Goal: Information Seeking & Learning: Compare options

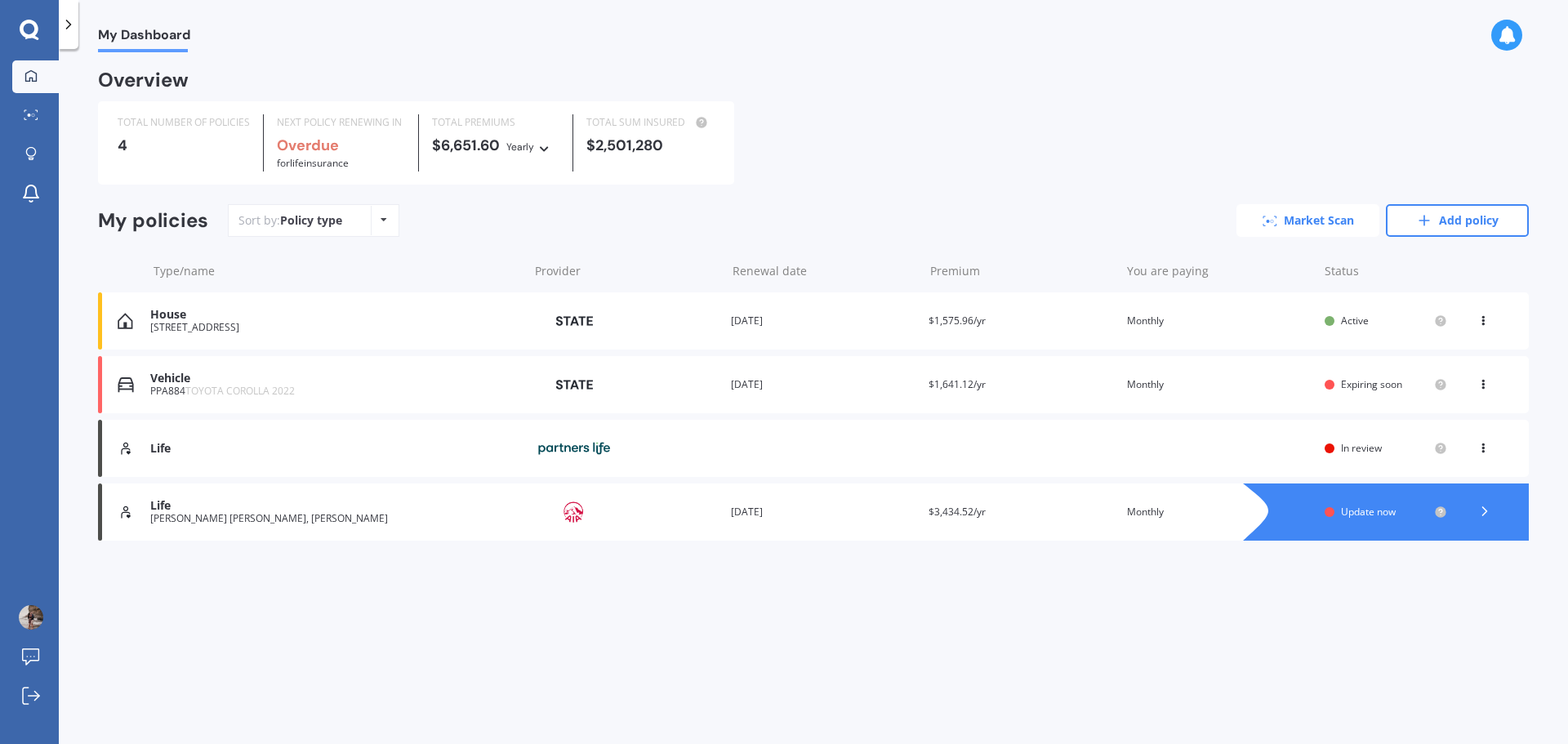
click at [1297, 214] on link "Market Scan" at bounding box center [1307, 221] width 143 height 33
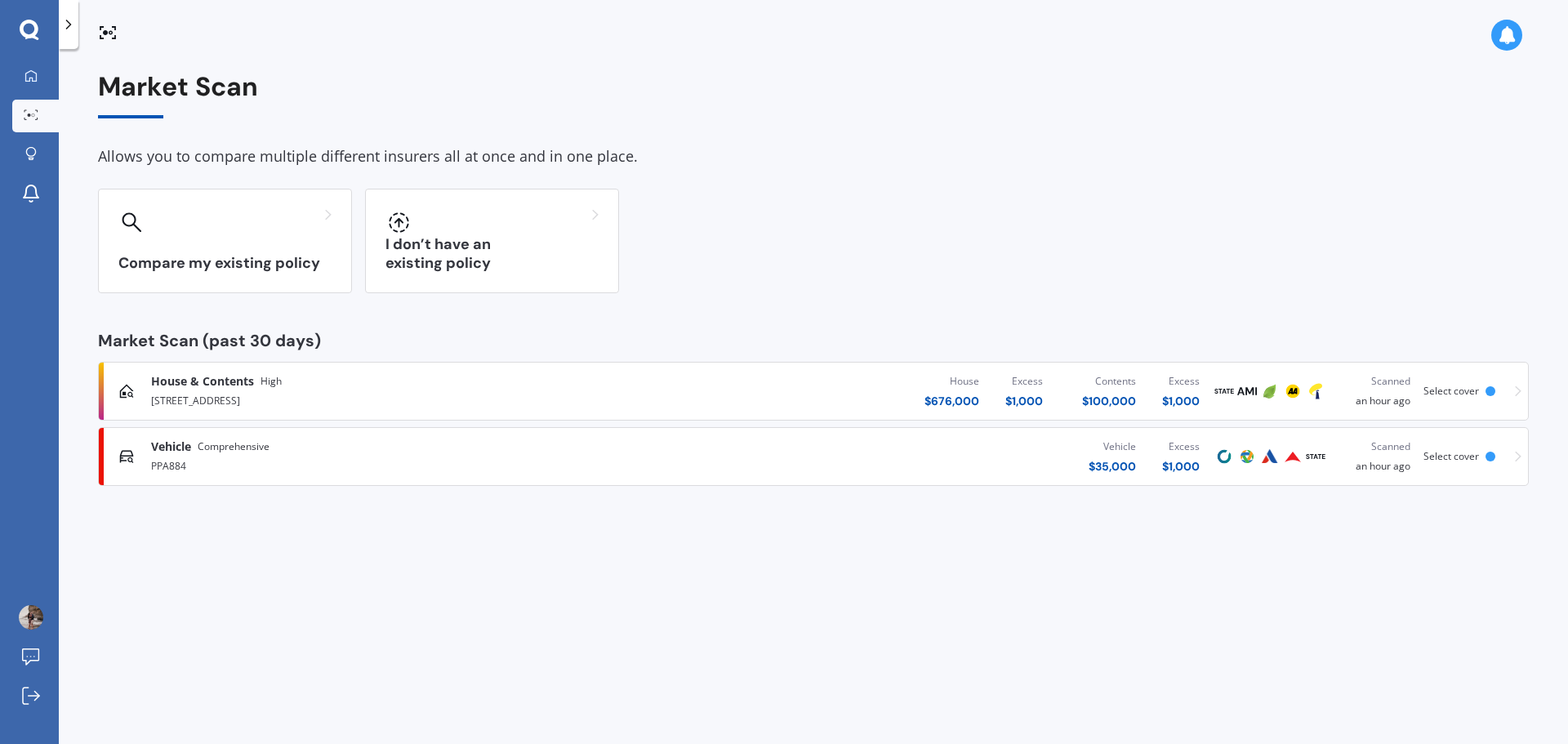
click at [1438, 392] on span "Select cover" at bounding box center [1451, 390] width 55 height 14
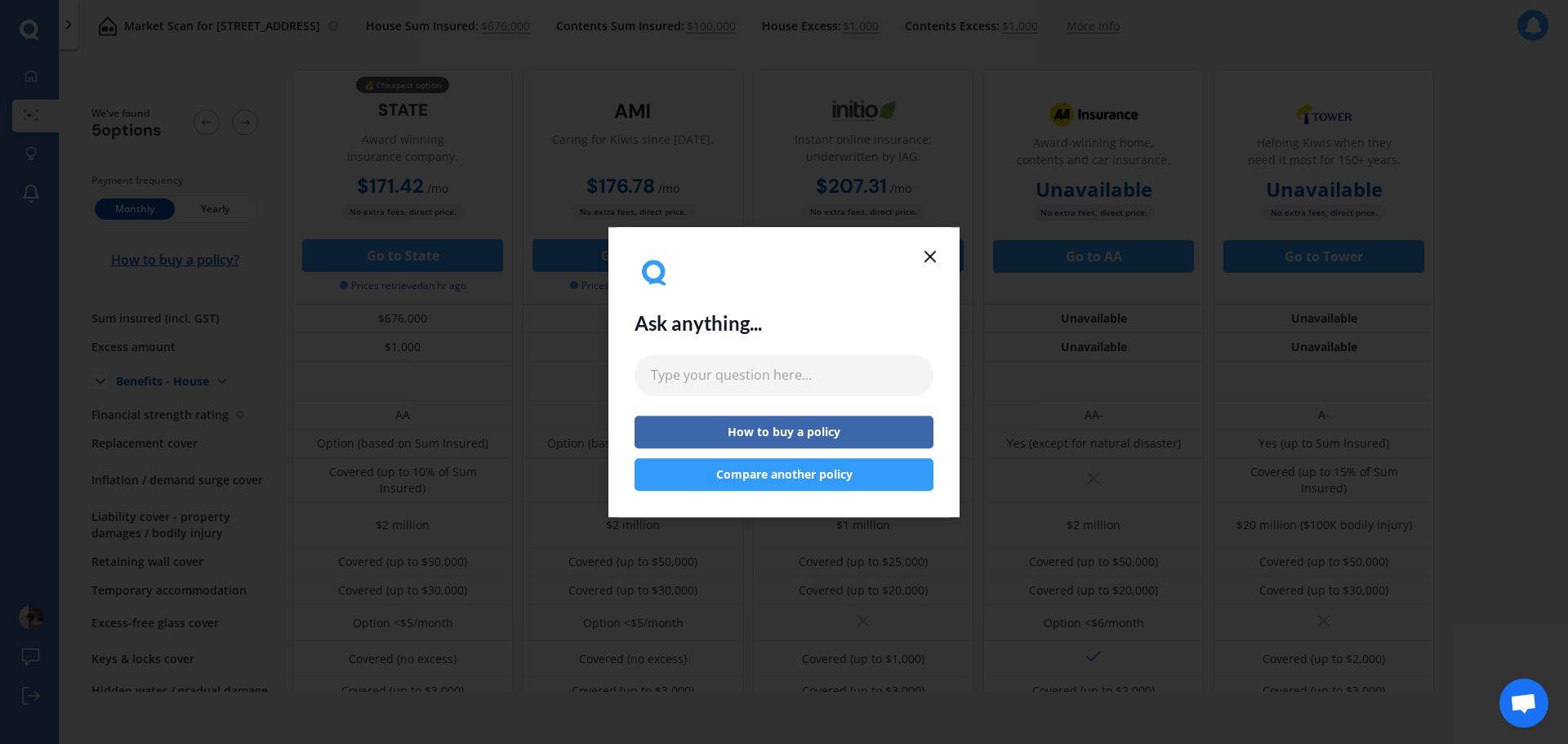
click at [946, 254] on div "Ask anything... How to buy a policy Compare another policy" at bounding box center [784, 372] width 352 height 290
click at [927, 255] on icon at bounding box center [930, 256] width 20 height 20
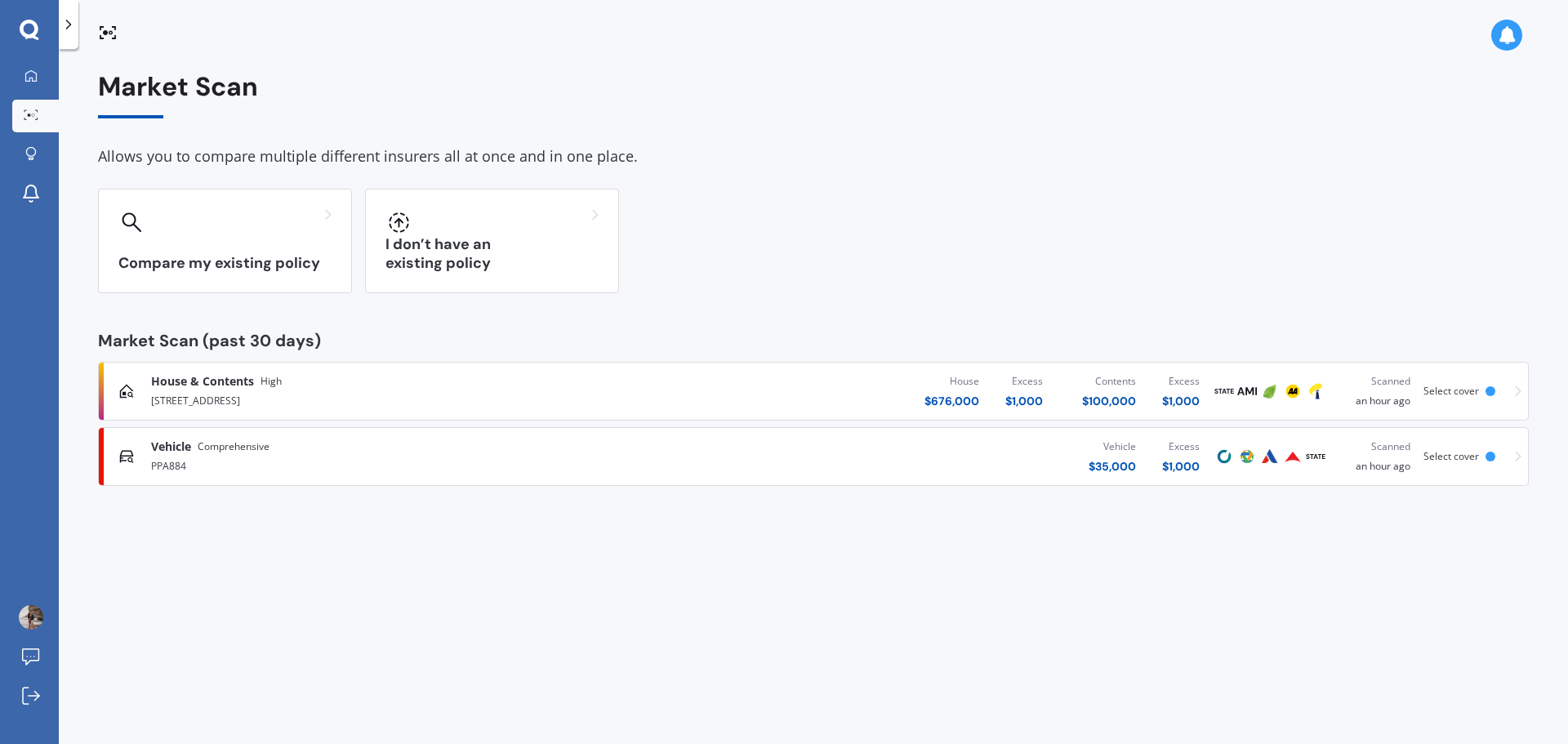
click at [265, 390] on div "[STREET_ADDRESS]" at bounding box center [408, 400] width 514 height 20
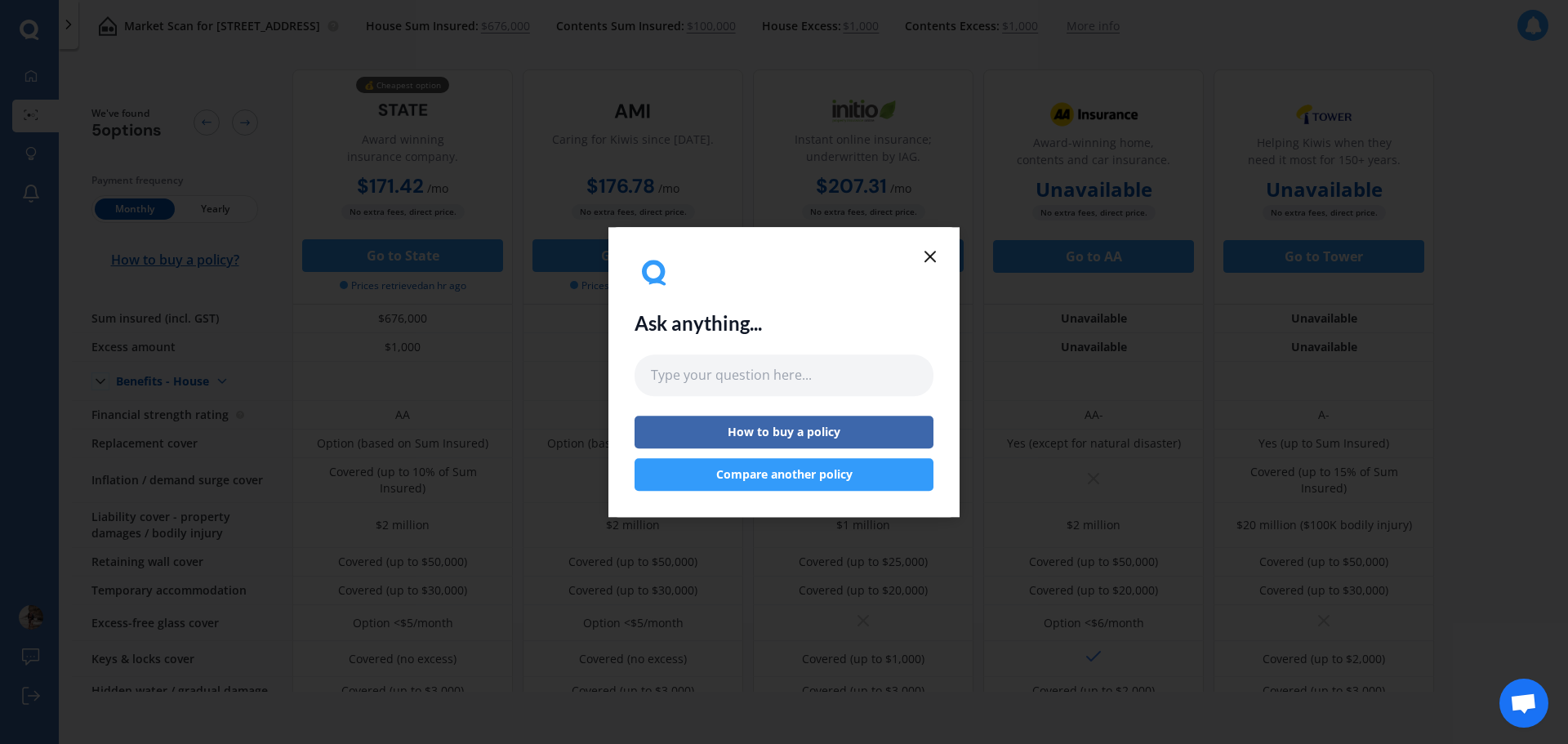
click at [934, 251] on icon at bounding box center [930, 256] width 20 height 20
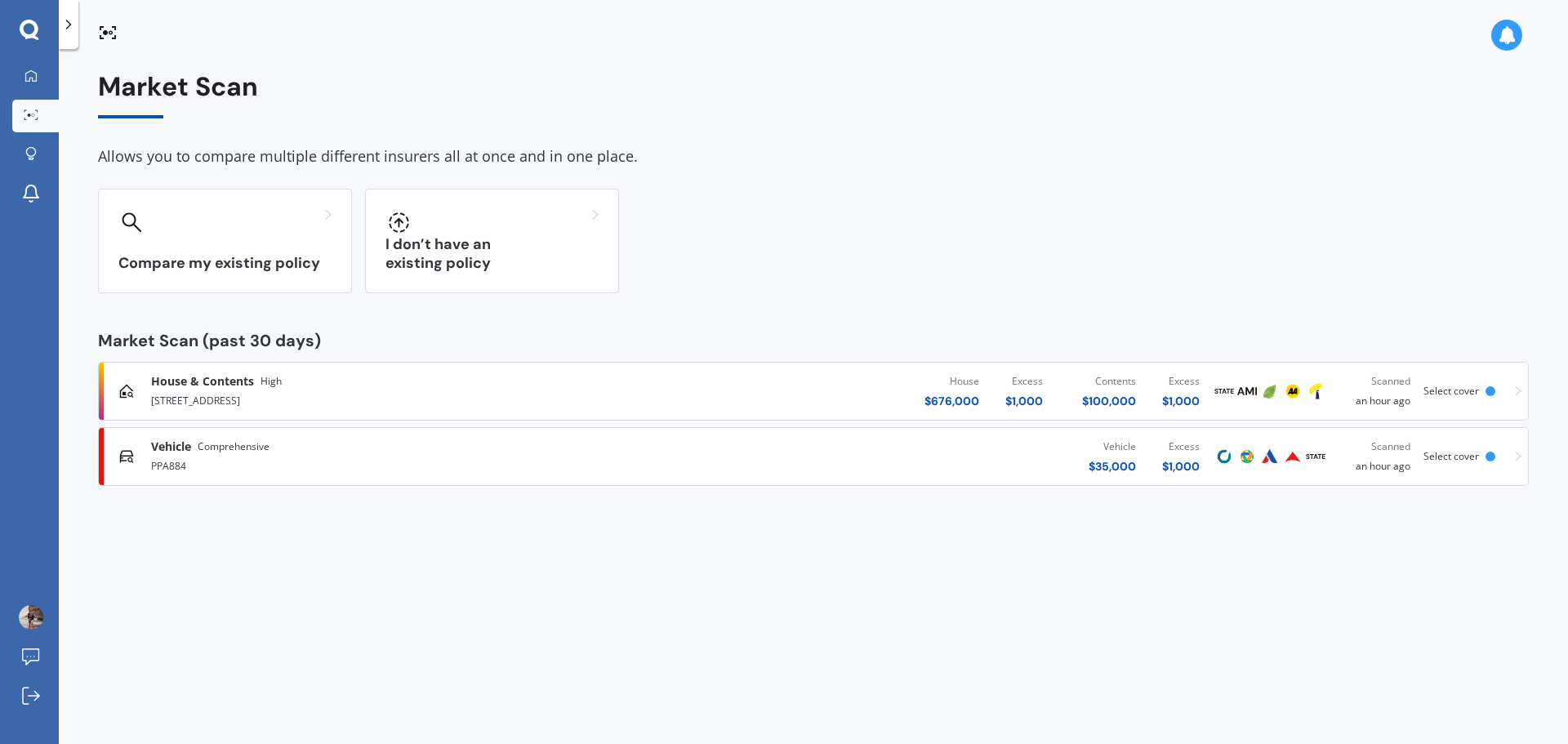
click at [1517, 395] on icon at bounding box center [1517, 391] width 6 height 12
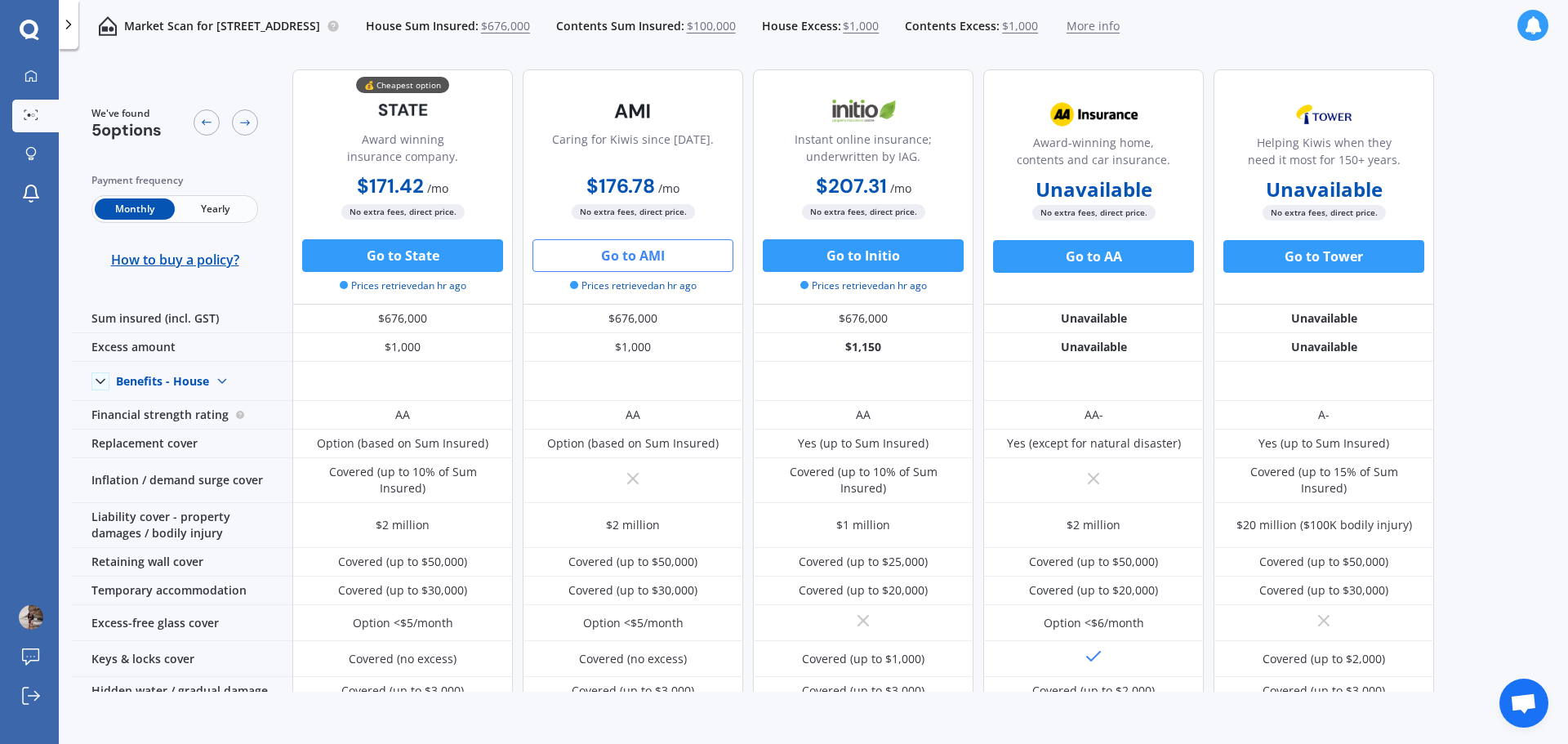
click at [650, 263] on button "Go to AMI" at bounding box center [632, 255] width 201 height 33
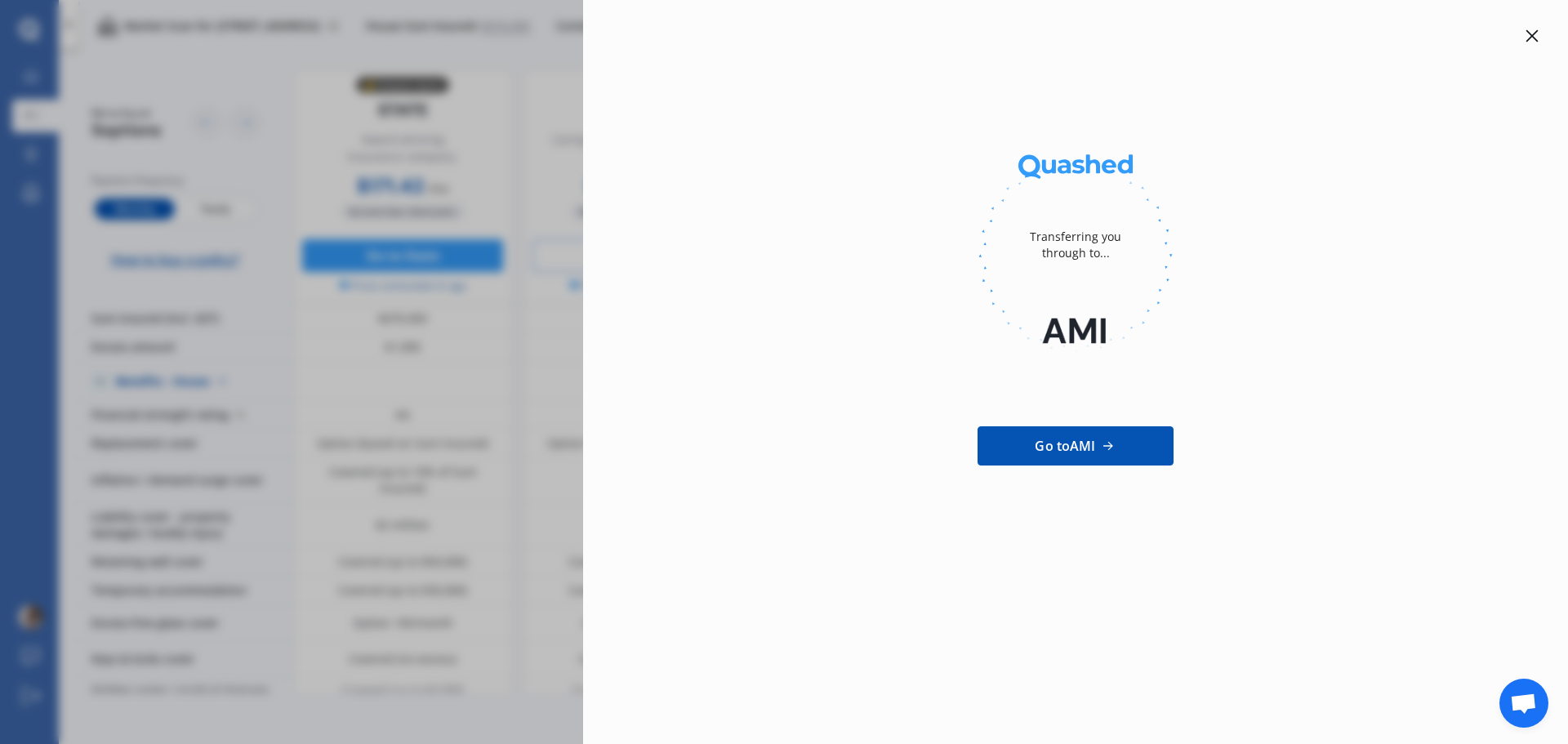
click at [1533, 40] on icon at bounding box center [1532, 35] width 13 height 13
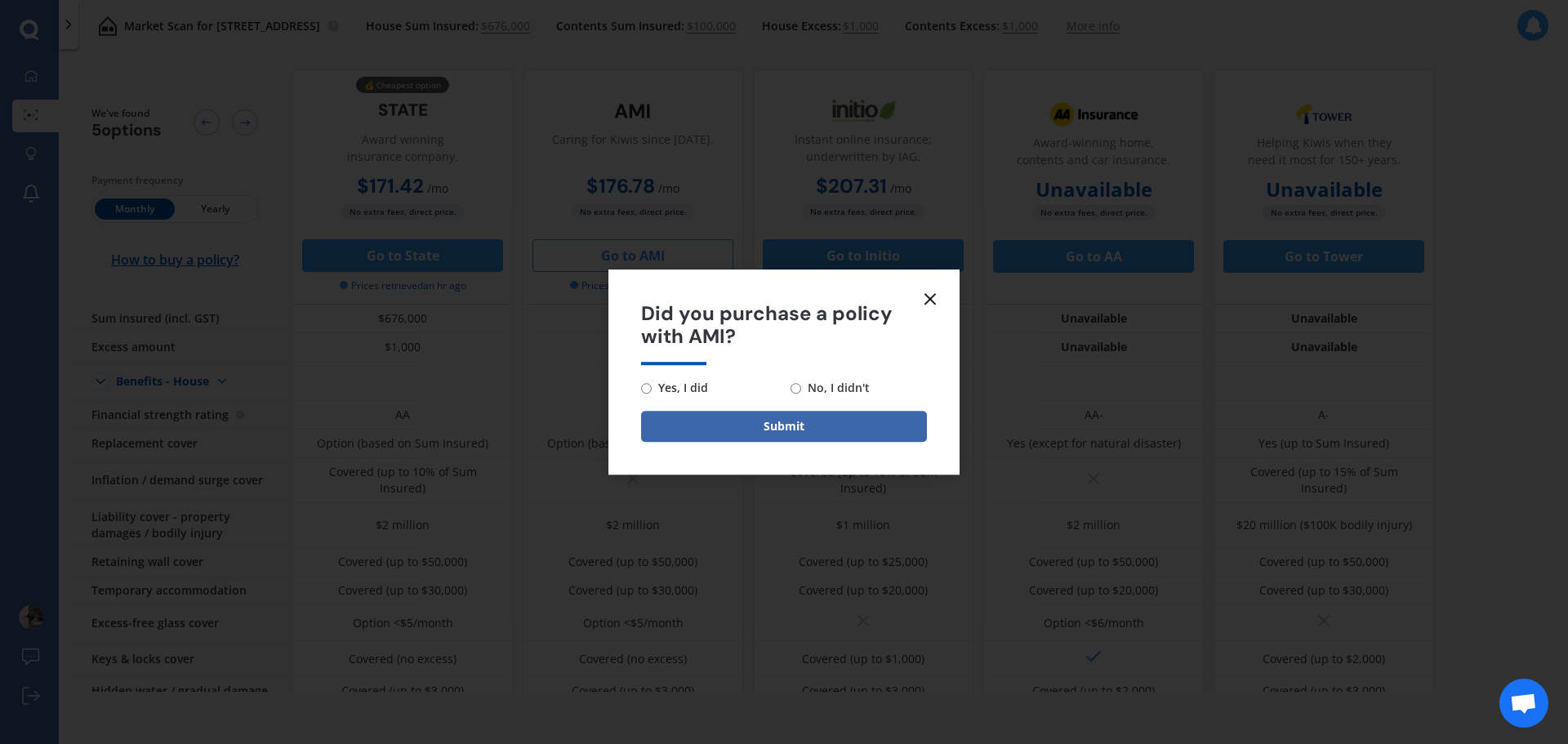
drag, startPoint x: 921, startPoint y: 296, endPoint x: 934, endPoint y: 298, distance: 13.2
click at [922, 296] on icon at bounding box center [930, 299] width 20 height 20
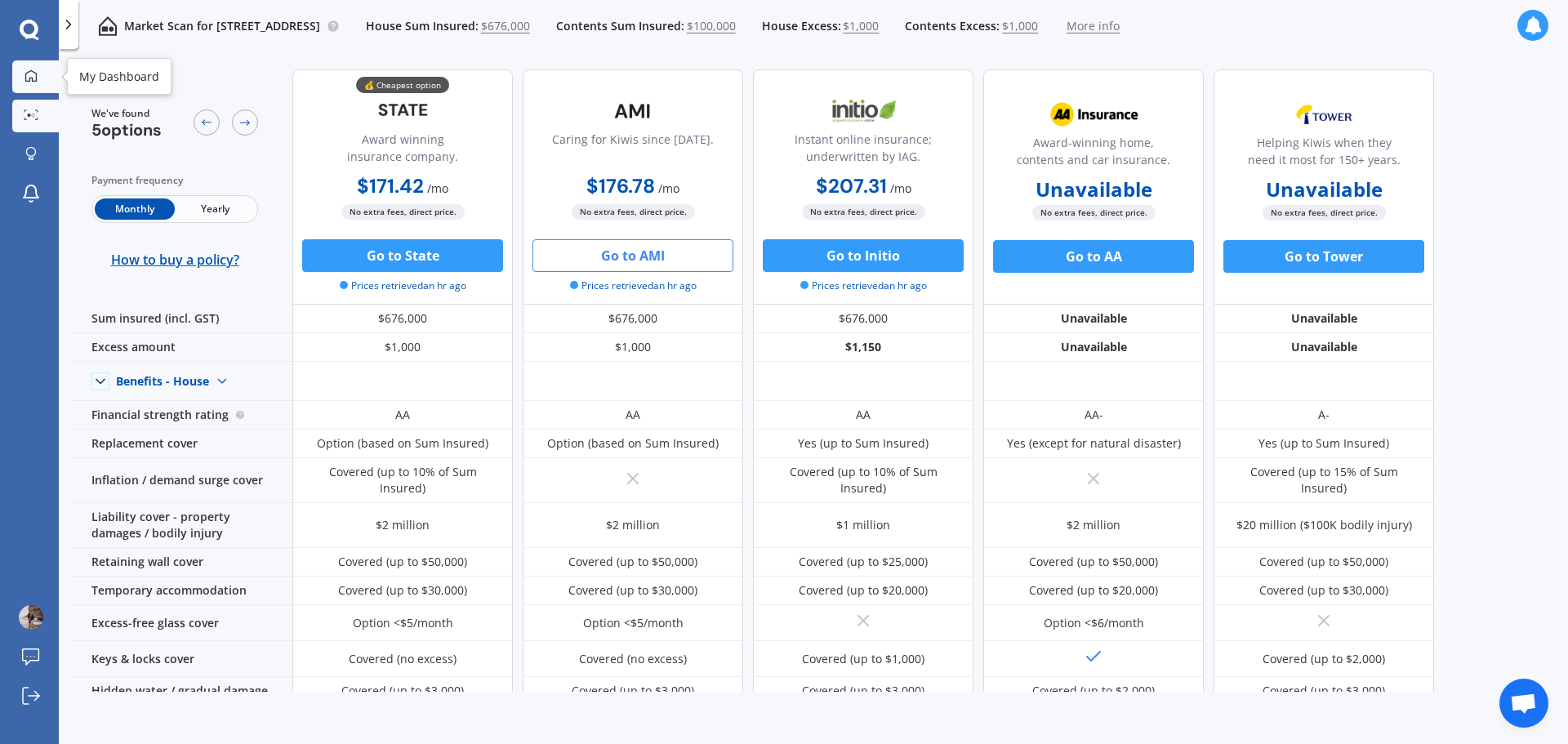
click at [34, 74] on icon at bounding box center [31, 75] width 13 height 13
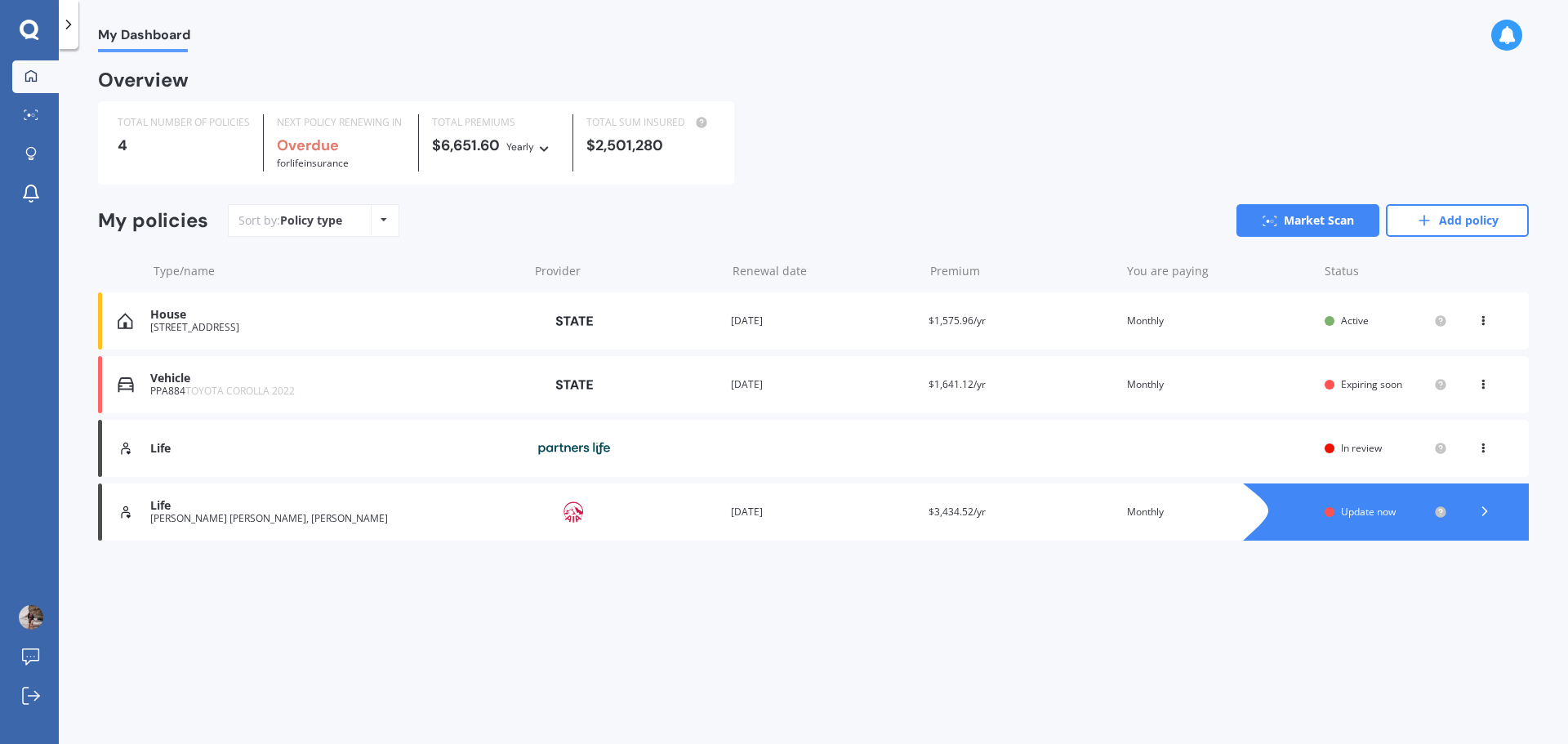
click at [1478, 511] on icon at bounding box center [1484, 511] width 16 height 16
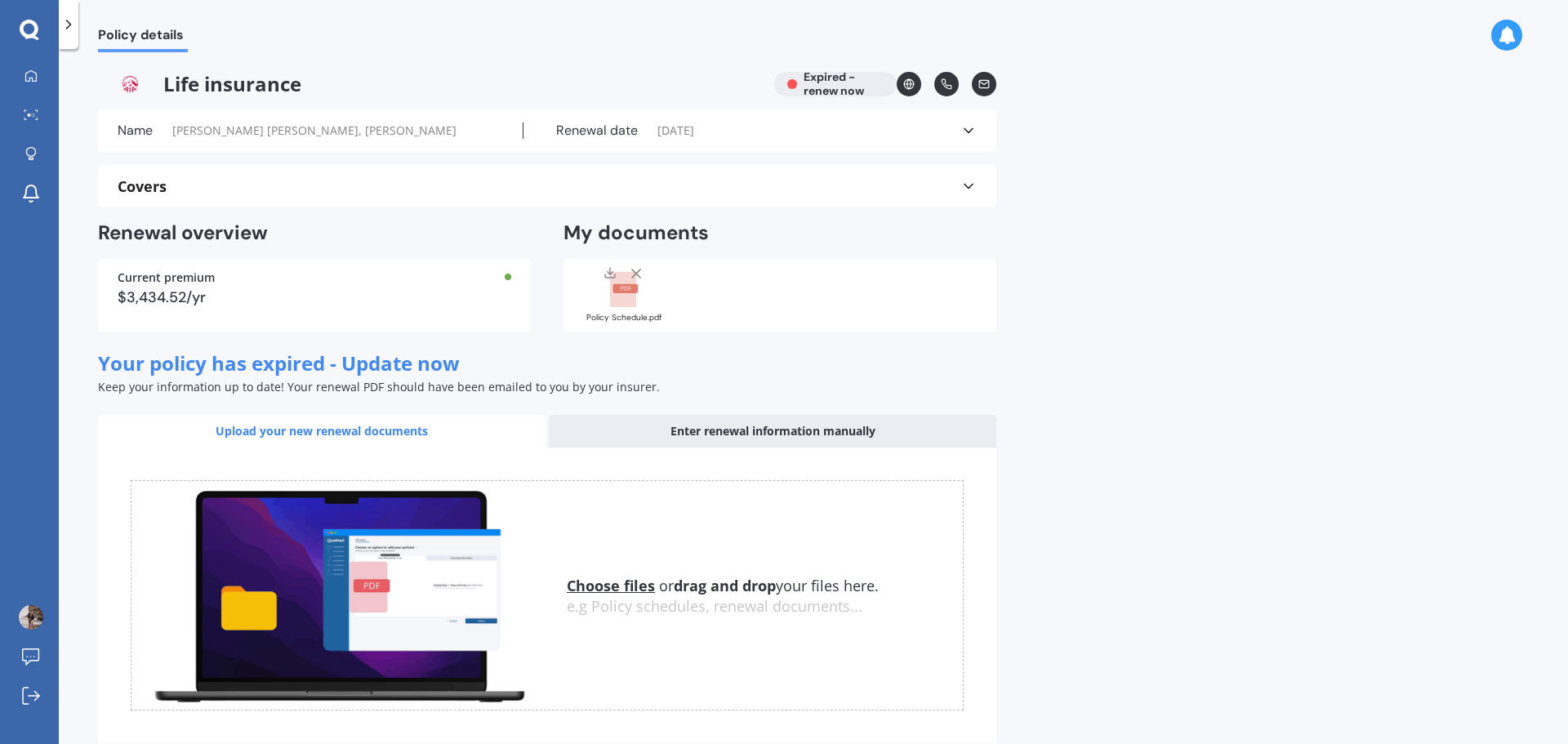
scroll to position [81, 0]
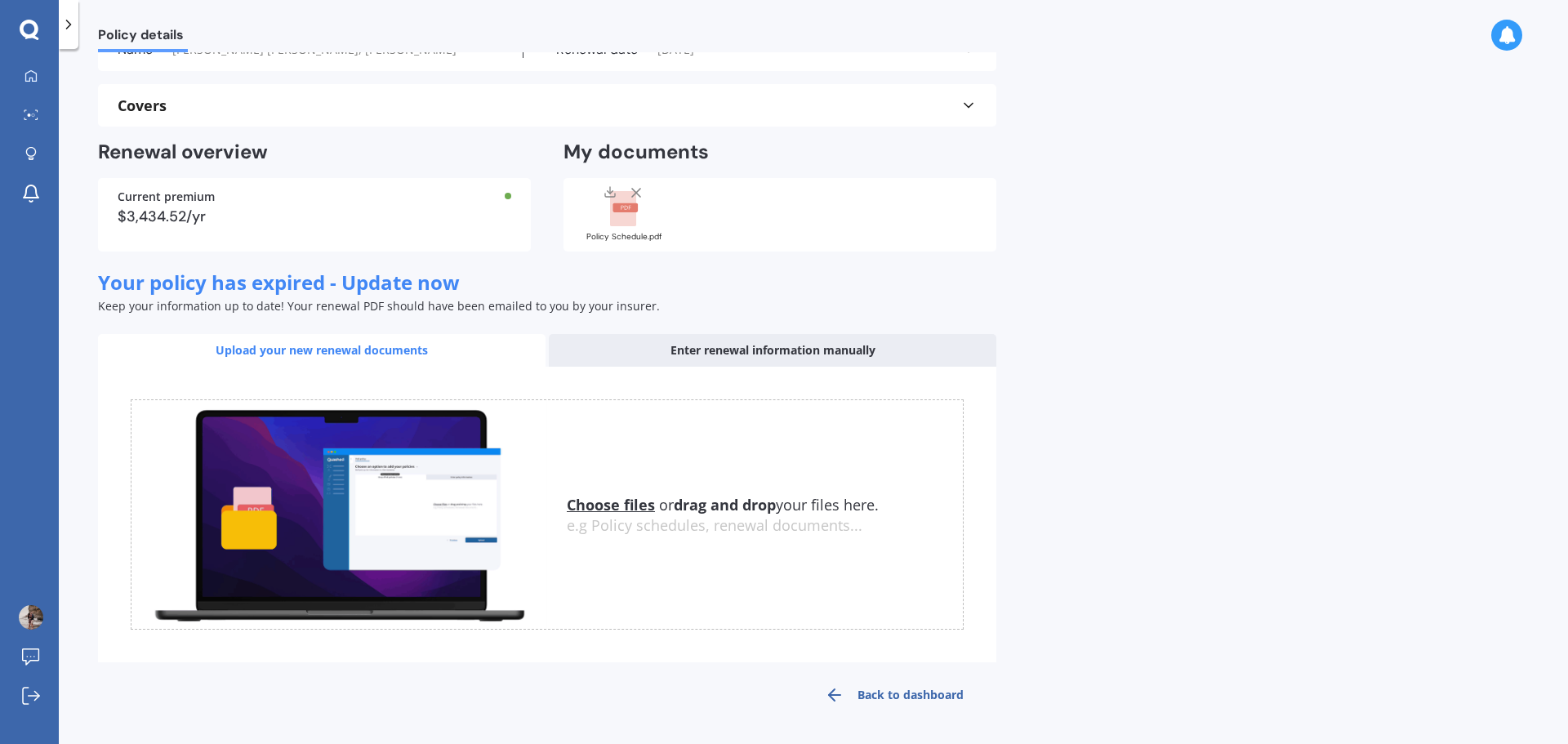
click at [901, 695] on link "Back to dashboard" at bounding box center [894, 694] width 204 height 39
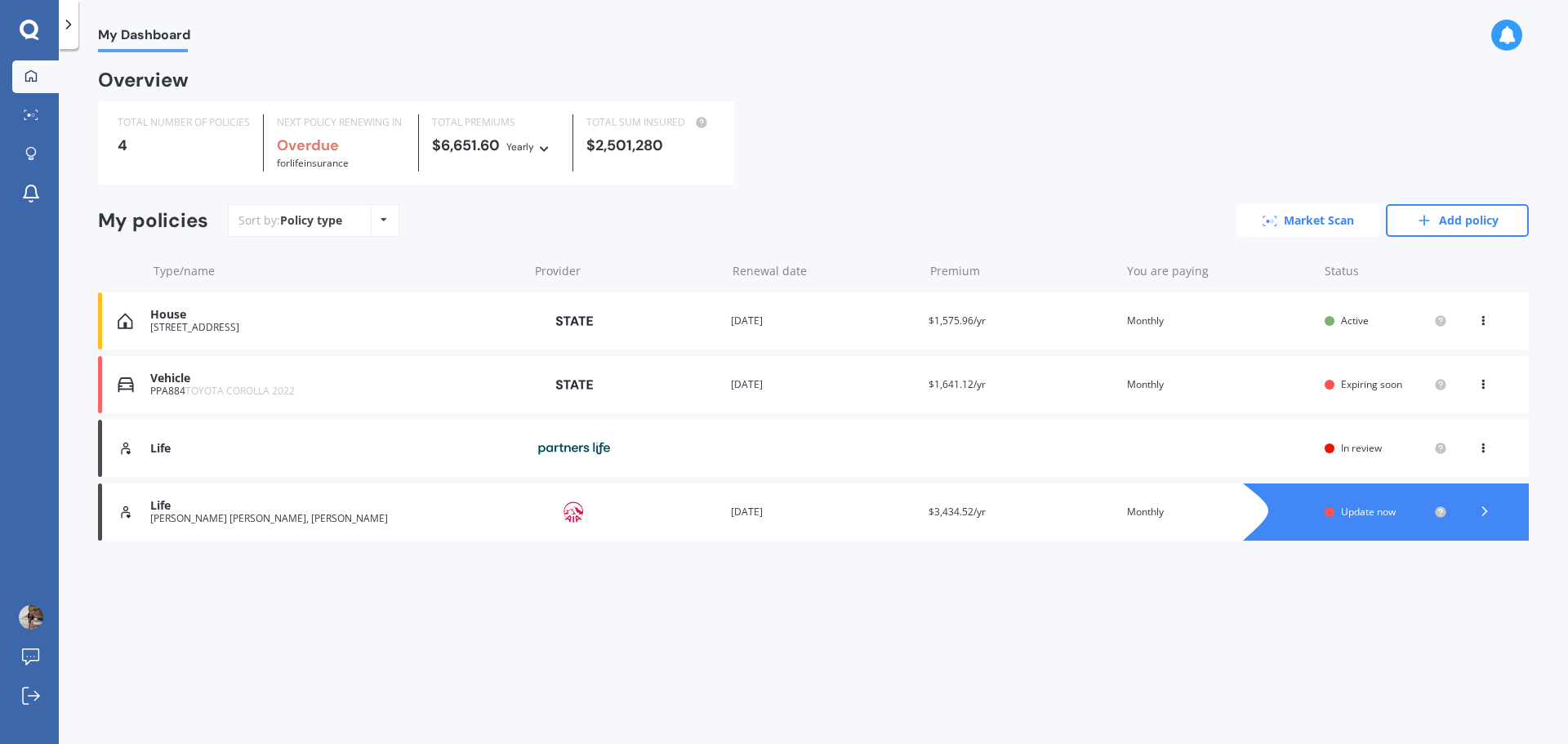
click at [1290, 215] on link "Market Scan" at bounding box center [1307, 221] width 143 height 33
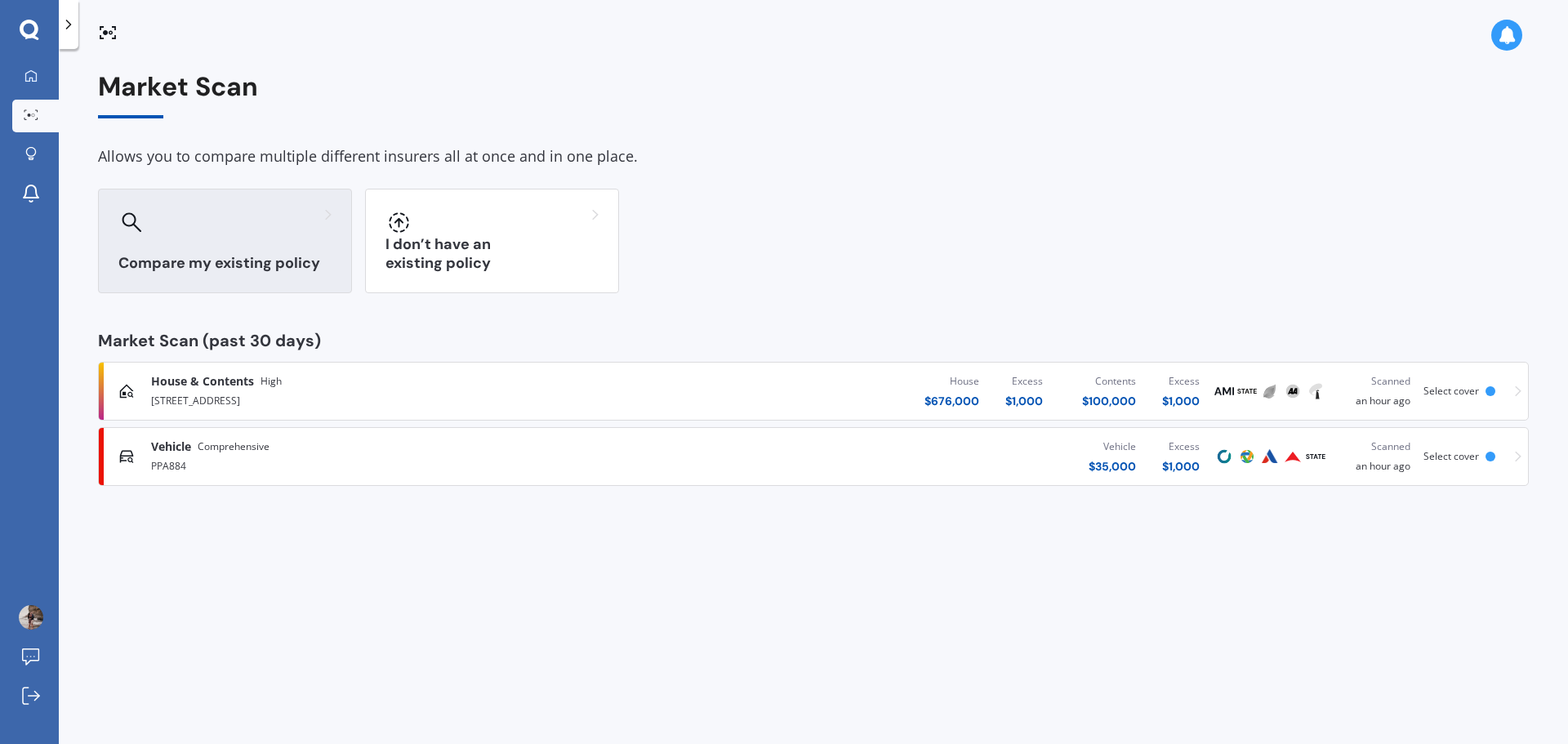
click at [321, 233] on div at bounding box center [224, 222] width 213 height 26
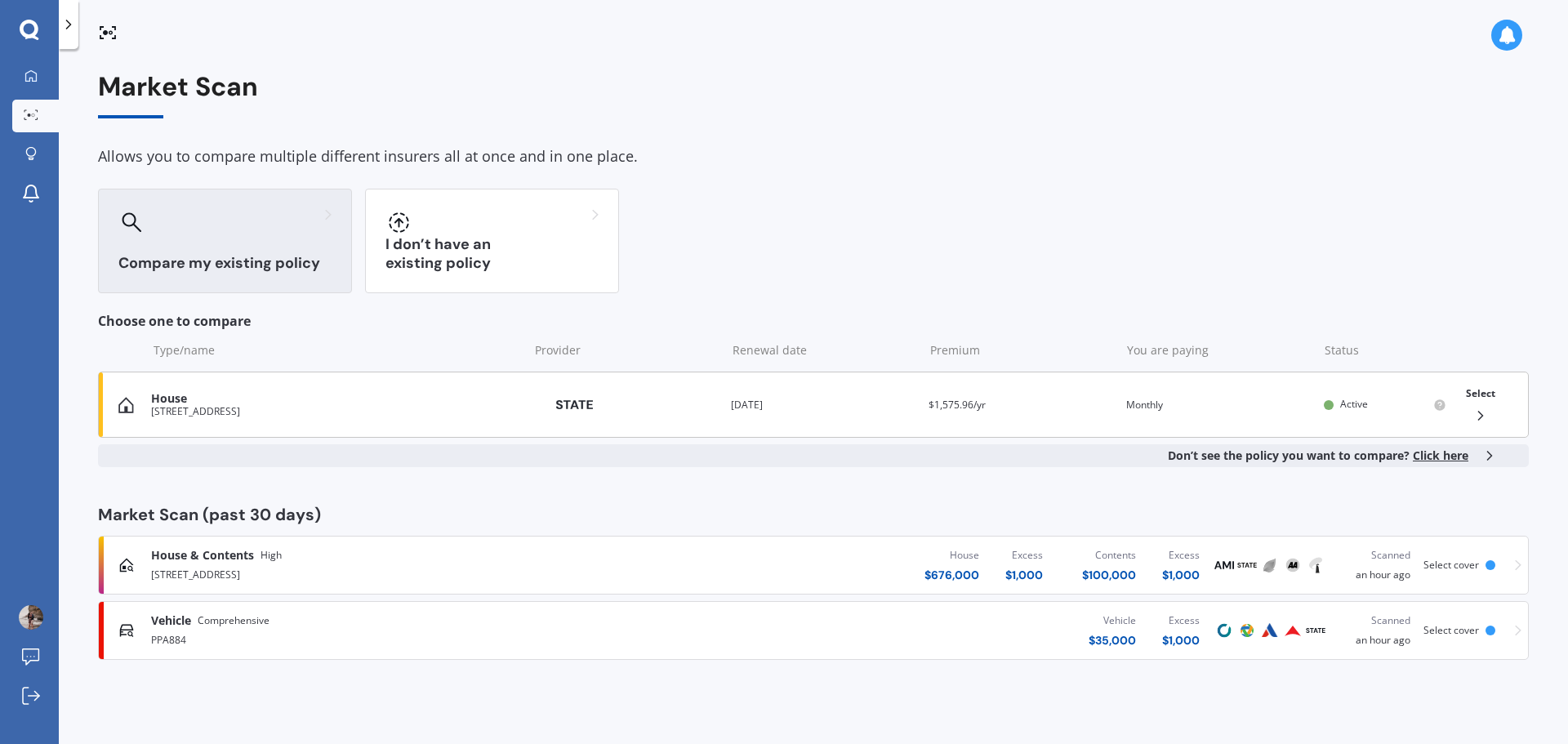
click at [380, 400] on div "House" at bounding box center [335, 398] width 369 height 14
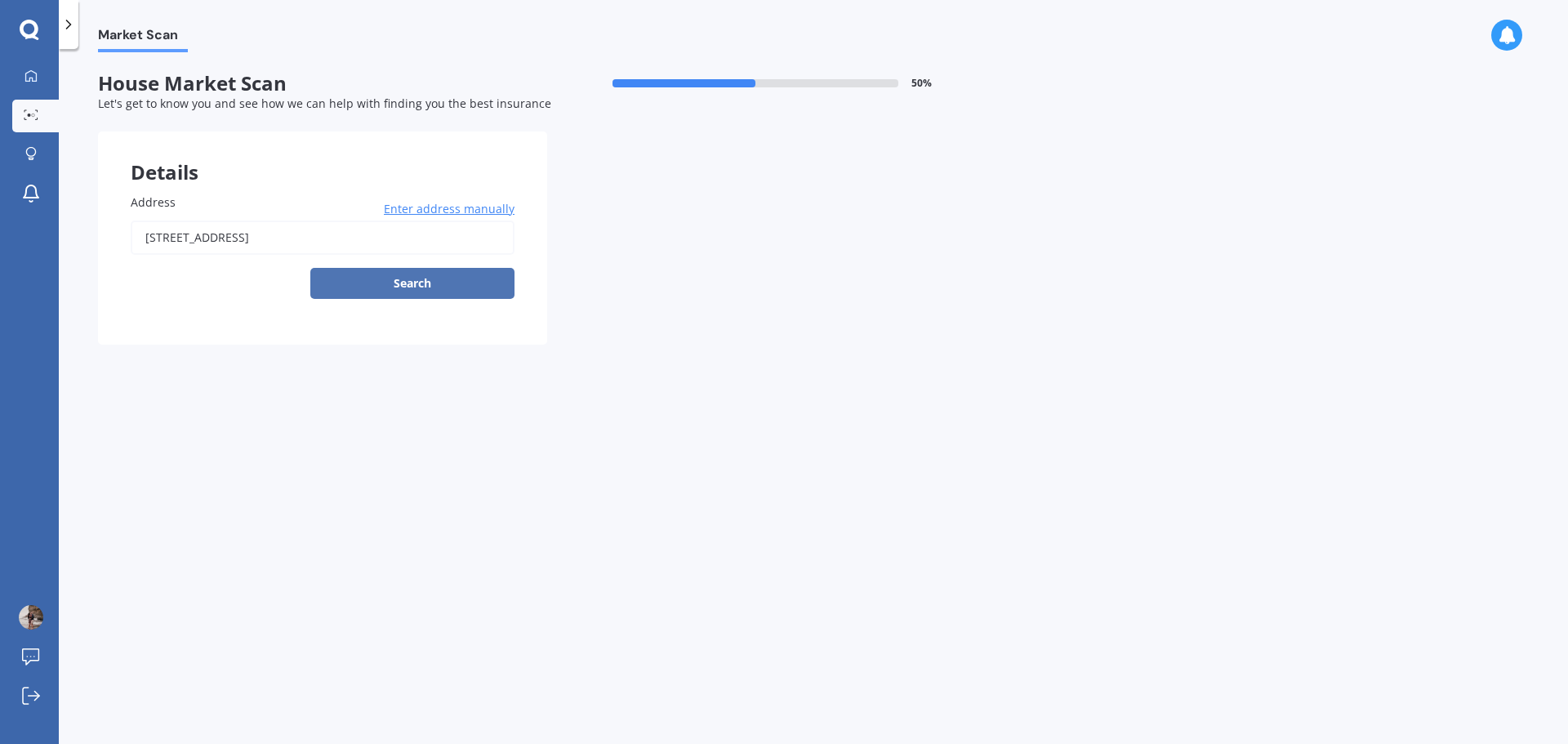
click at [363, 289] on button "Search" at bounding box center [412, 283] width 204 height 31
type input "[STREET_ADDRESS]"
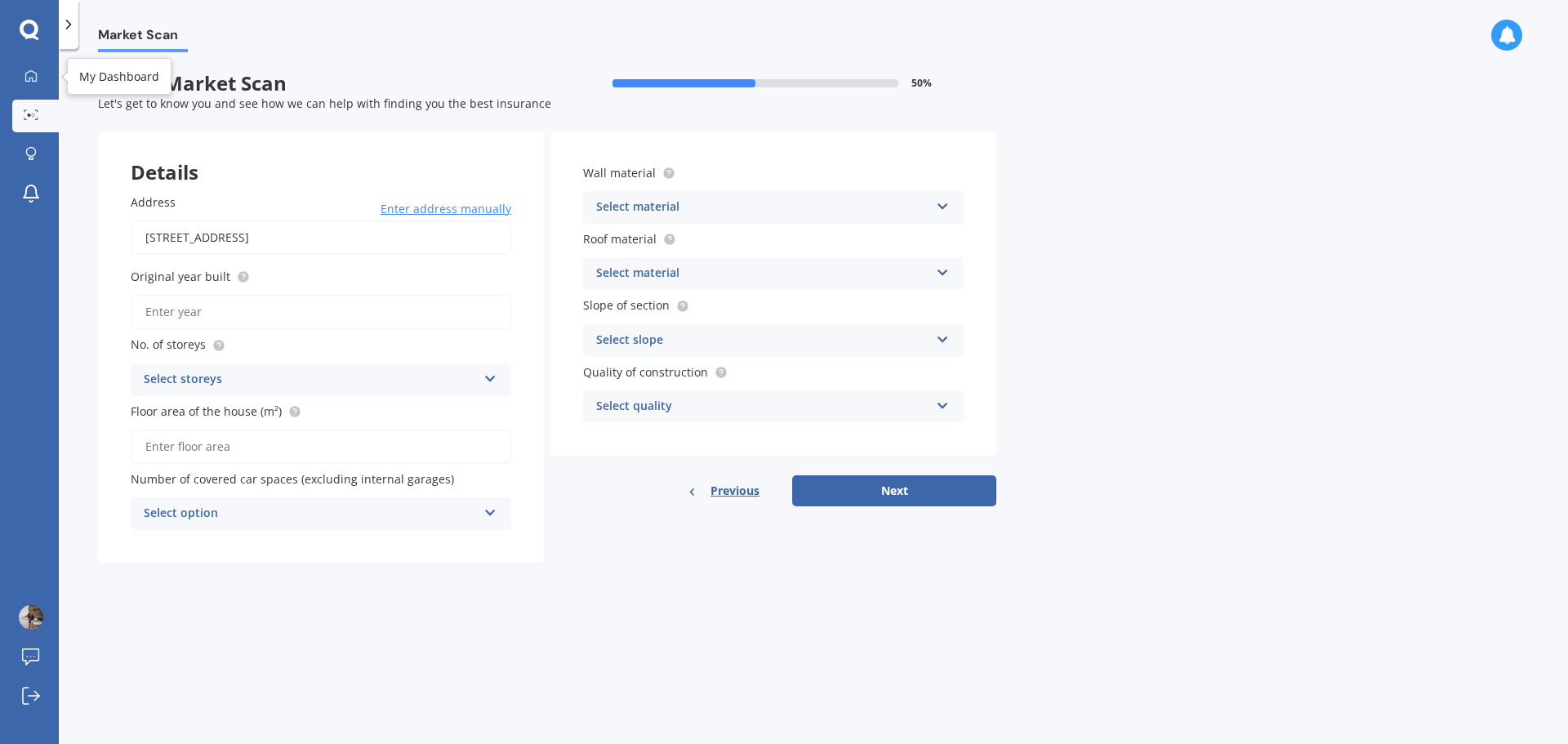
click at [33, 94] on div "My Dashboard Market Scan Explore insurance Notifications" at bounding box center [29, 139] width 59 height 157
click at [25, 79] on icon at bounding box center [31, 75] width 13 height 13
